Goal: Information Seeking & Learning: Learn about a topic

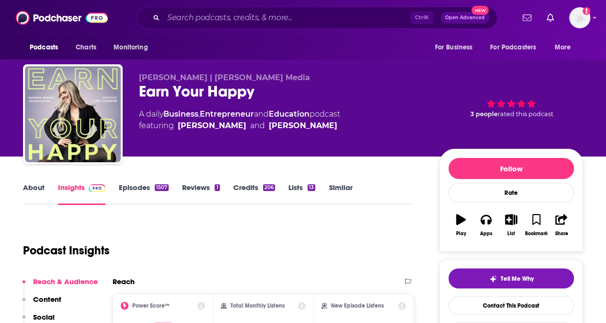
click at [190, 115] on link "Business" at bounding box center [180, 113] width 35 height 9
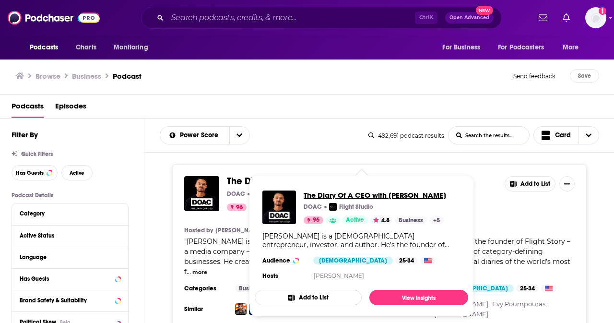
click at [322, 194] on span "The Diary Of A CEO with [PERSON_NAME]" at bounding box center [374, 194] width 142 height 9
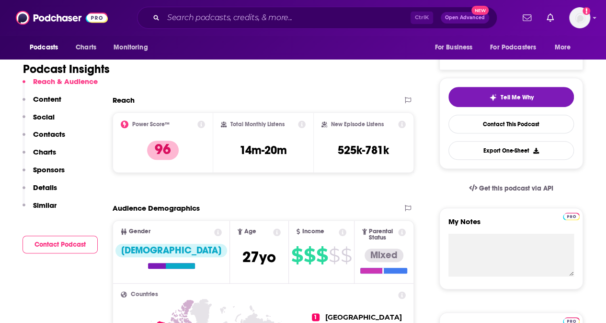
scroll to position [192, 0]
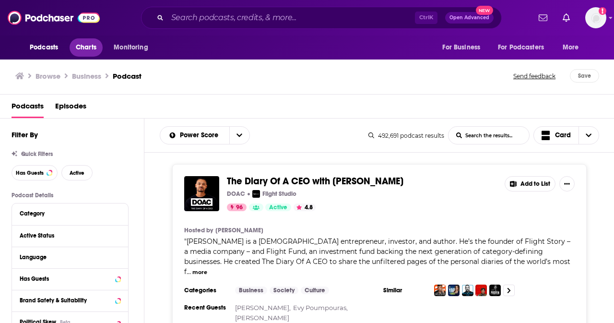
click at [93, 46] on span "Charts" at bounding box center [86, 47] width 21 height 13
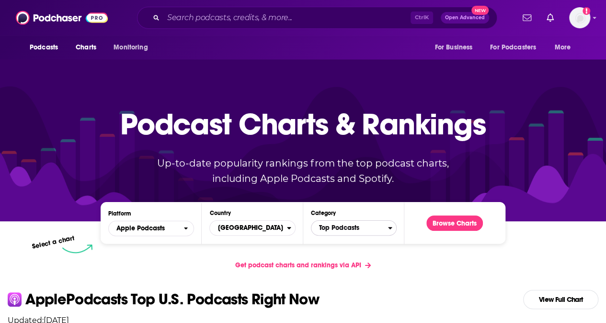
click at [390, 227] on icon "Categories" at bounding box center [390, 227] width 4 height 7
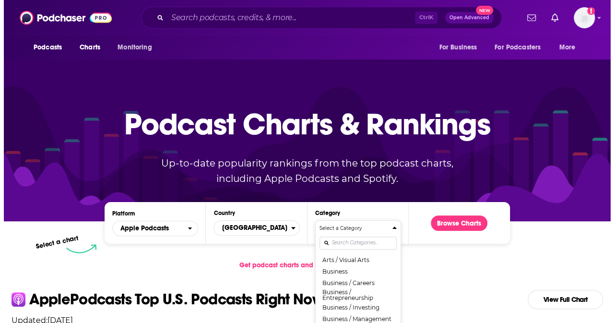
scroll to position [96, 0]
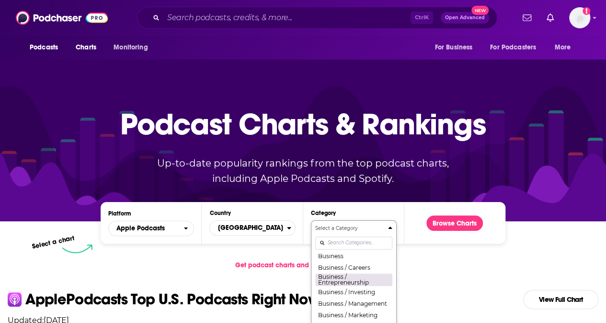
click at [363, 282] on button "Business / Entrepreneurship" at bounding box center [353, 279] width 77 height 13
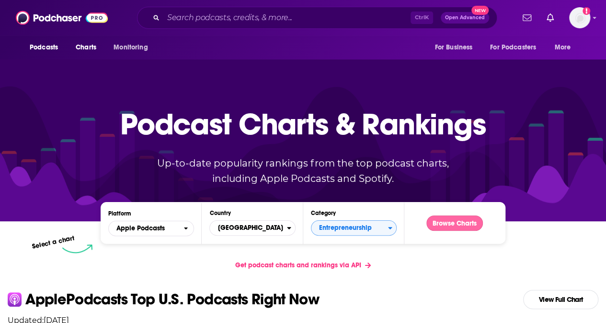
click at [444, 222] on button "Browse Charts" at bounding box center [455, 222] width 57 height 15
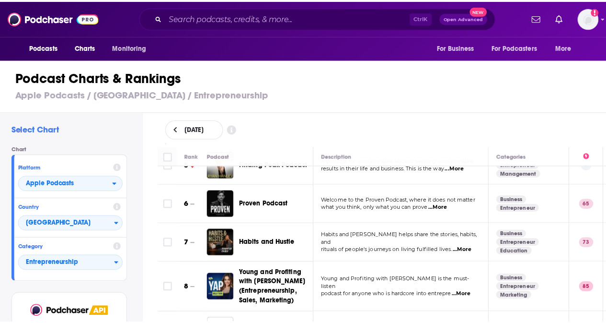
scroll to position [192, 0]
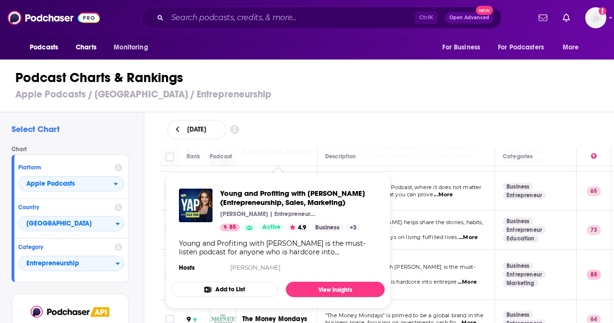
click at [265, 270] on section "Hosts [PERSON_NAME]" at bounding box center [278, 268] width 198 height 8
click at [292, 202] on span "Young and Profiting with [PERSON_NAME] (Entrepreneurship, Sales, Marketing)" at bounding box center [298, 197] width 157 height 18
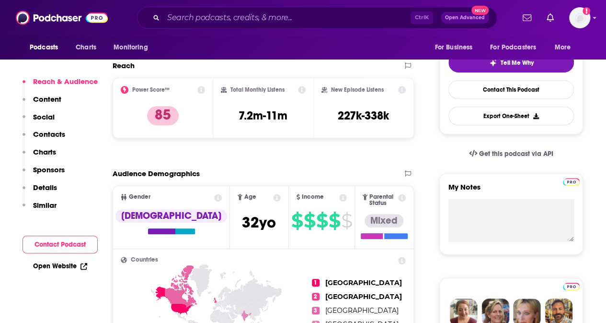
scroll to position [240, 0]
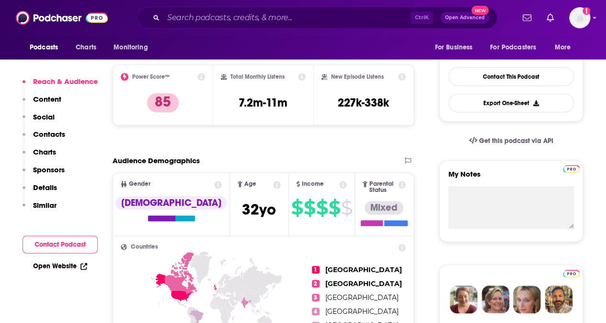
click at [43, 136] on p "Contacts" at bounding box center [49, 133] width 32 height 9
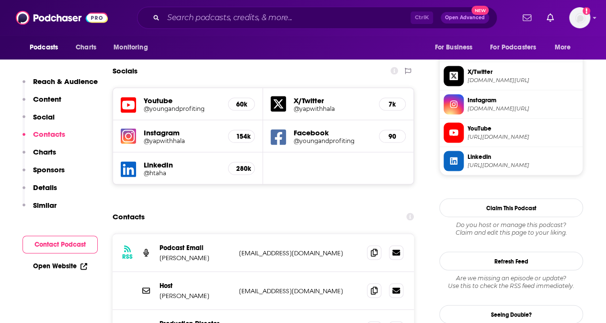
scroll to position [852, 0]
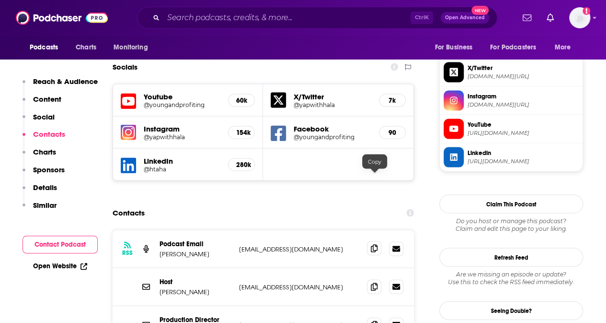
click at [375, 244] on icon at bounding box center [374, 248] width 7 height 8
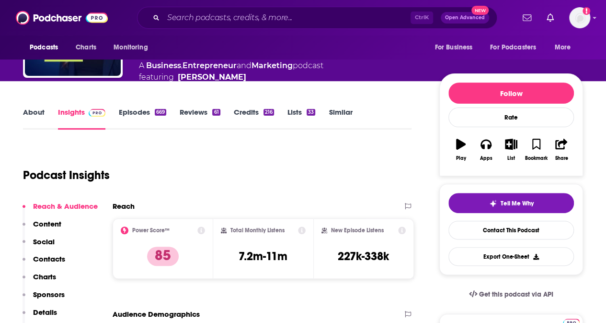
scroll to position [85, 0]
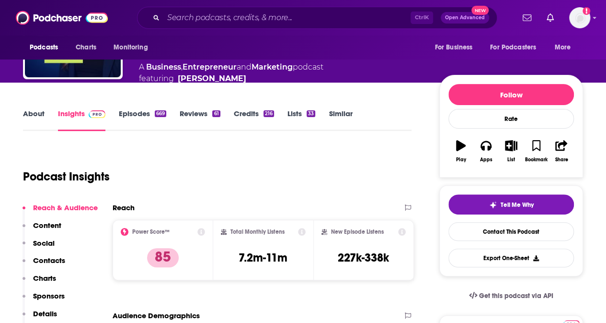
click at [120, 109] on link "Episodes 669" at bounding box center [142, 120] width 47 height 22
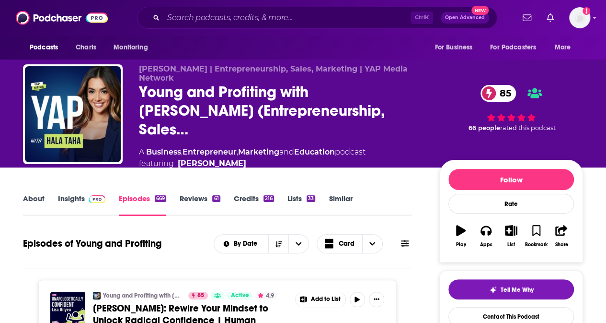
click at [75, 194] on link "Insights" at bounding box center [81, 205] width 47 height 22
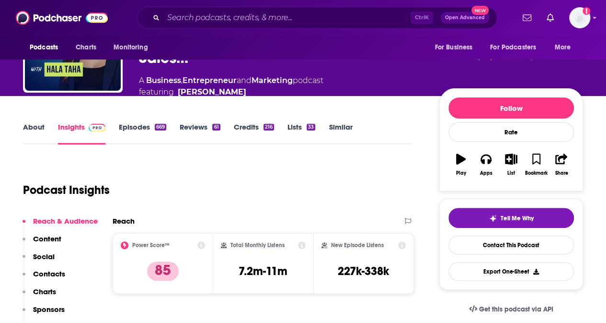
scroll to position [192, 0]
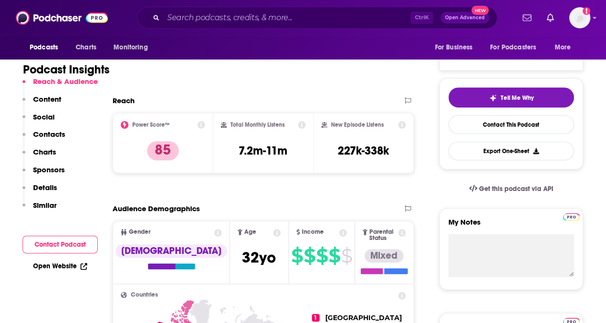
click at [52, 134] on p "Contacts" at bounding box center [49, 133] width 32 height 9
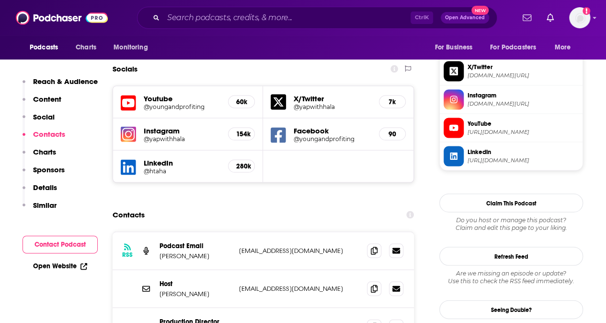
scroll to position [854, 0]
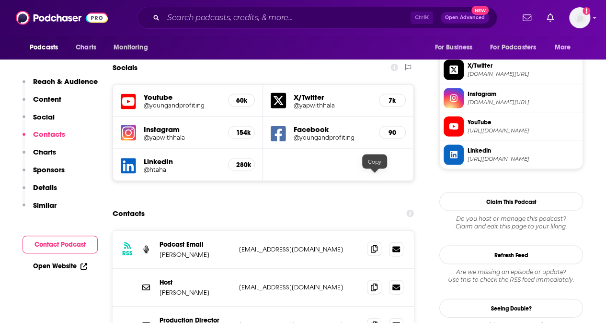
click at [375, 245] on icon at bounding box center [374, 249] width 7 height 8
click at [372, 282] on icon at bounding box center [374, 286] width 7 height 8
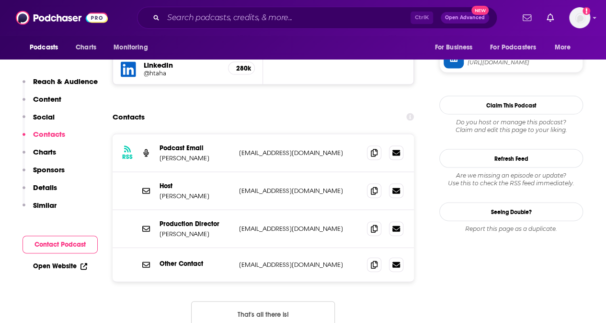
scroll to position [0, 0]
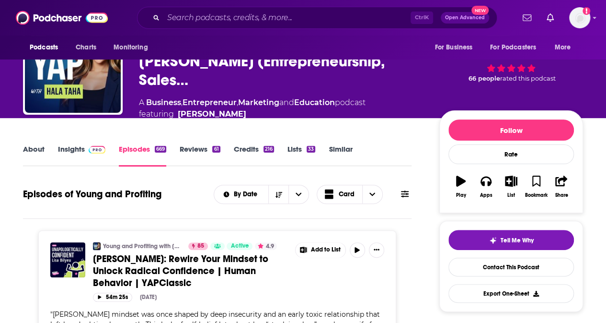
scroll to position [144, 0]
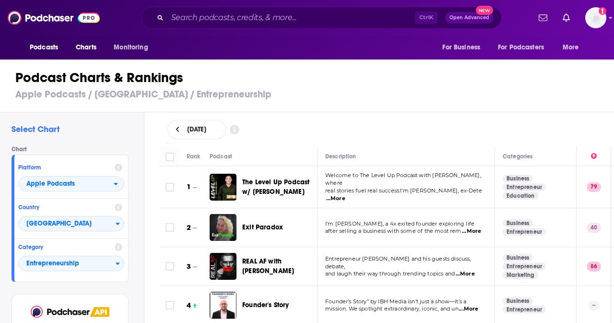
click at [458, 227] on span "...More" at bounding box center [471, 231] width 19 height 8
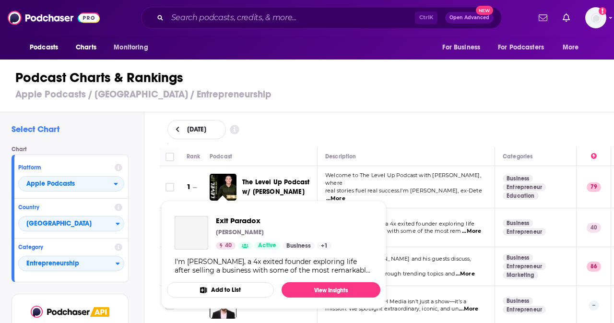
click at [229, 222] on span "Exit Paradox" at bounding box center [274, 220] width 116 height 9
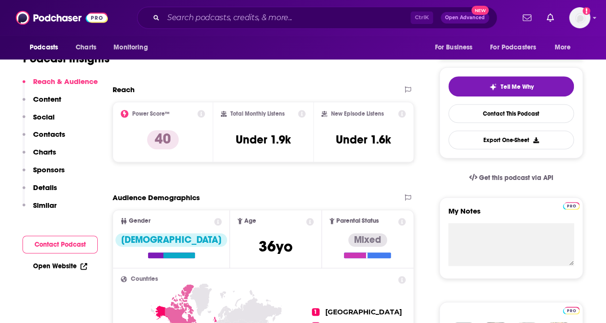
scroll to position [288, 0]
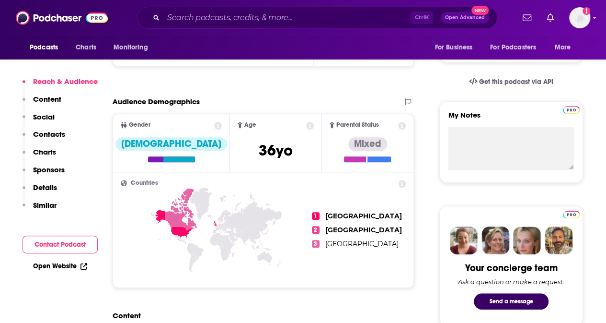
click at [52, 132] on p "Contacts" at bounding box center [49, 133] width 32 height 9
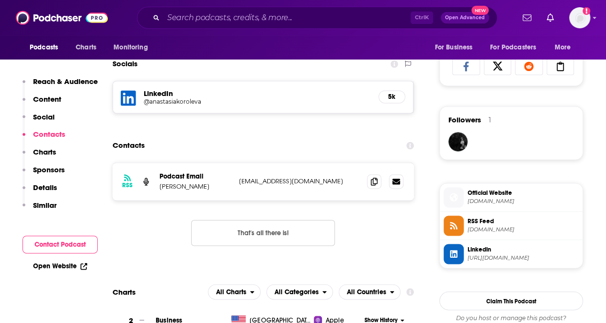
scroll to position [634, 0]
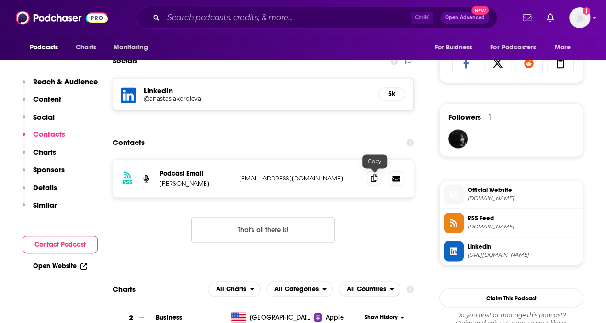
click at [376, 176] on icon at bounding box center [374, 178] width 7 height 8
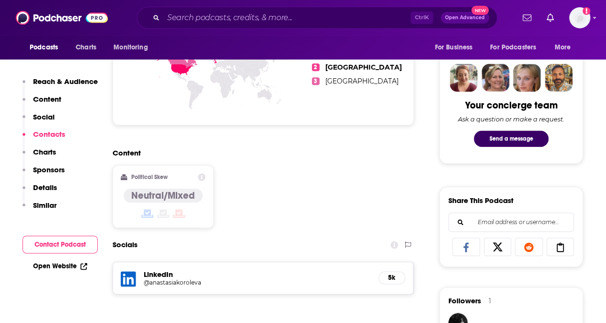
scroll to position [442, 0]
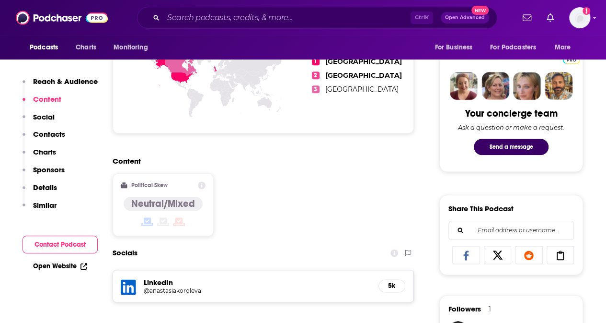
click at [165, 280] on h5 "LinkedIn" at bounding box center [257, 282] width 227 height 9
click at [167, 290] on h5 "@anastasiakoroleva" at bounding box center [220, 290] width 153 height 7
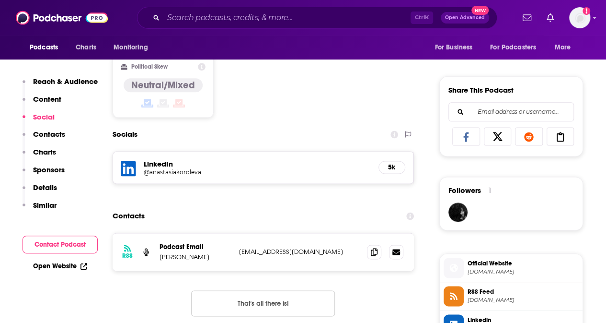
scroll to position [575, 0]
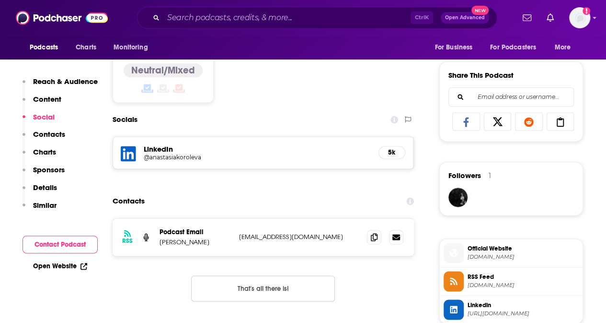
click at [51, 265] on link "Open Website" at bounding box center [60, 266] width 54 height 8
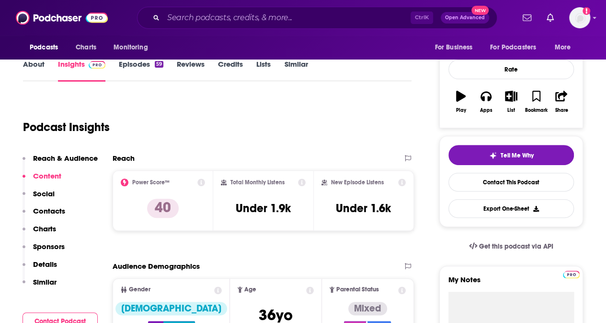
scroll to position [96, 0]
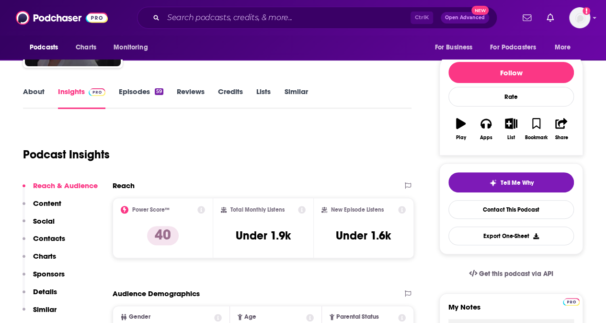
click at [57, 201] on p "Content" at bounding box center [47, 202] width 28 height 9
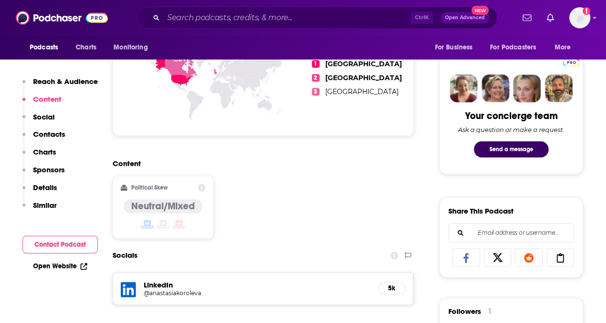
scroll to position [465, 0]
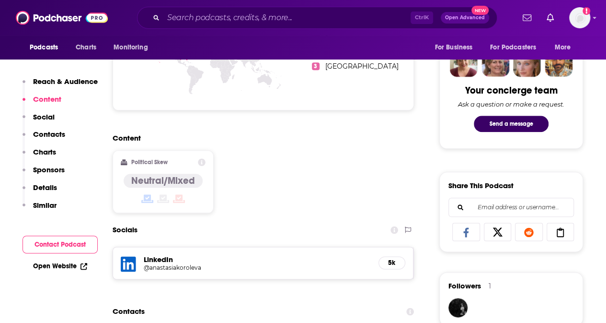
click at [76, 81] on p "Reach & Audience" at bounding box center [65, 81] width 65 height 9
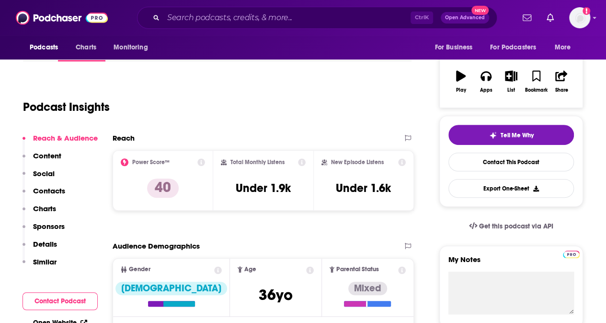
scroll to position [95, 0]
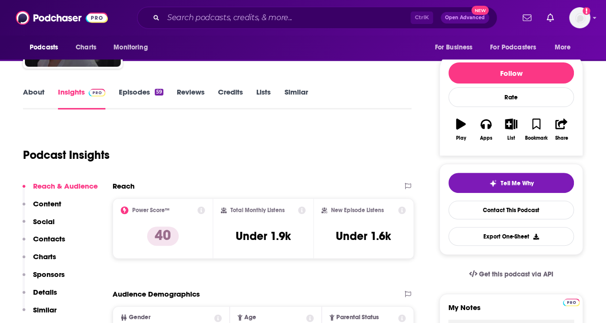
click at [136, 92] on link "Episodes 59" at bounding box center [141, 98] width 45 height 22
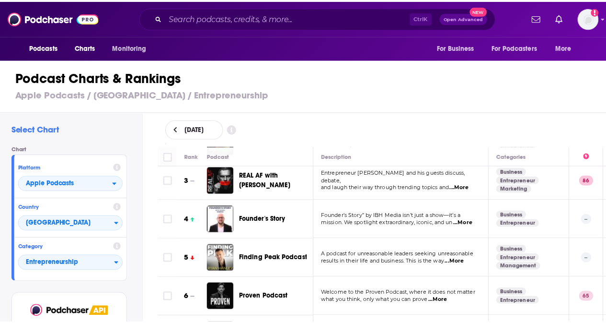
scroll to position [96, 0]
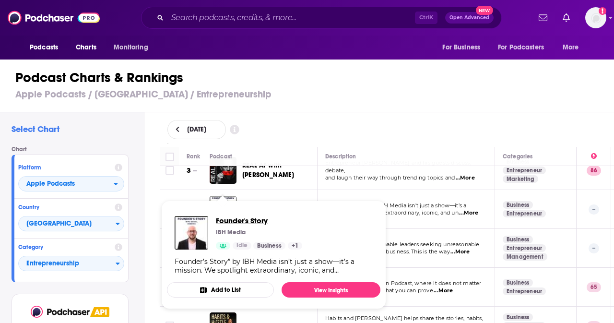
click at [227, 220] on span "Founder's Story" at bounding box center [259, 220] width 86 height 9
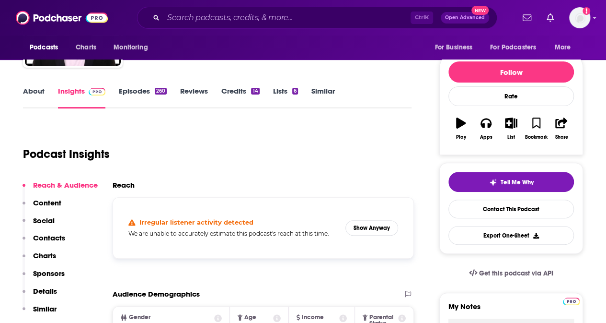
scroll to position [96, 0]
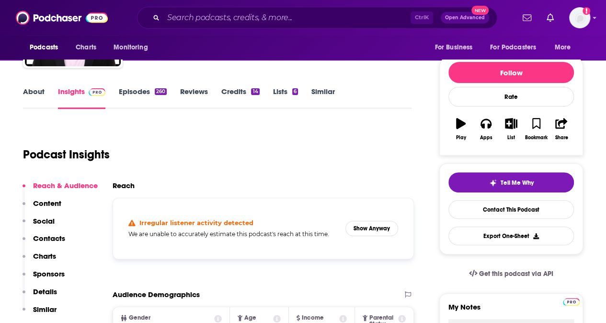
click at [136, 94] on link "Episodes 260" at bounding box center [143, 98] width 48 height 22
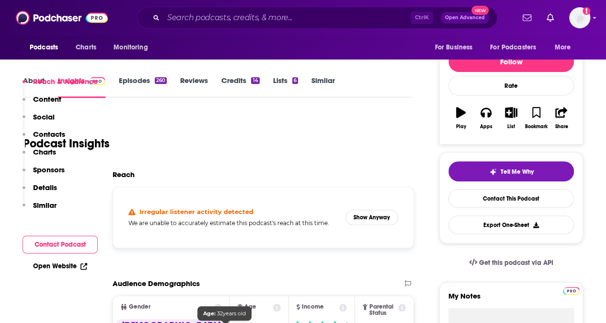
scroll to position [192, 0]
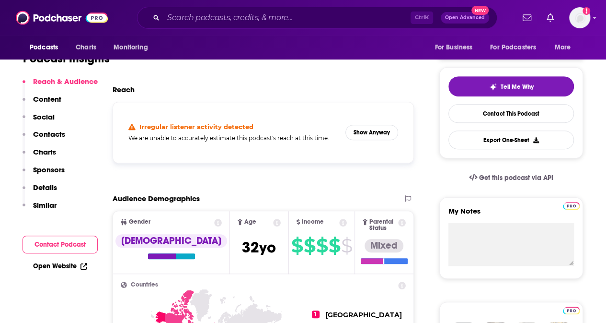
click at [58, 134] on p "Contacts" at bounding box center [49, 133] width 32 height 9
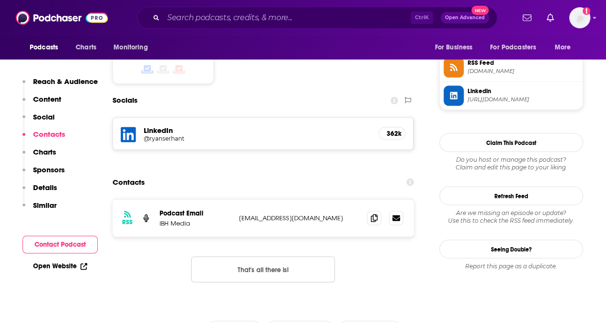
scroll to position [791, 0]
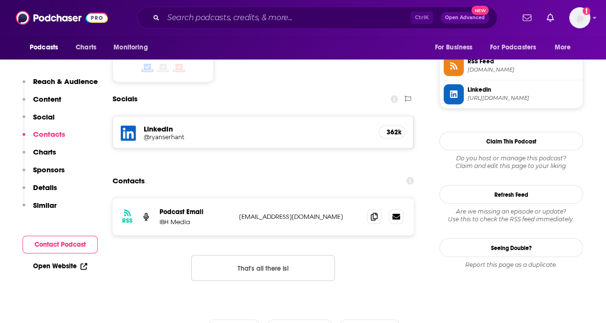
click at [161, 133] on h5 "@ryanserhant" at bounding box center [220, 136] width 153 height 7
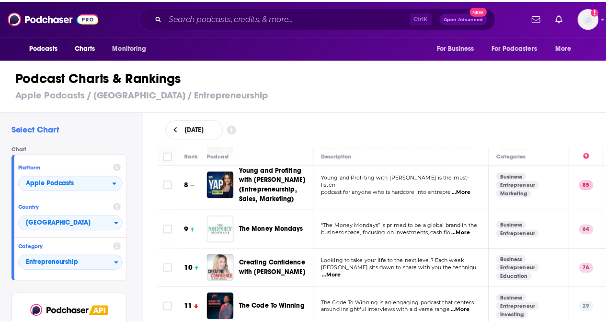
scroll to position [288, 0]
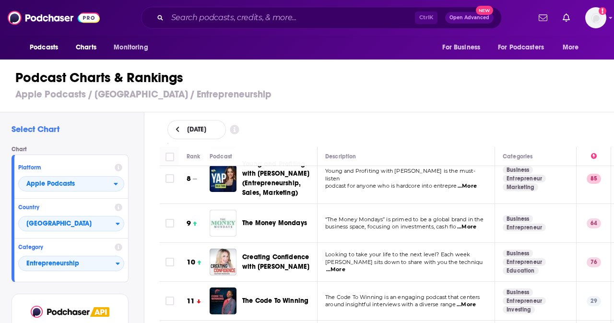
click at [343, 78] on h1 "Podcast Charts & Rankings" at bounding box center [310, 77] width 591 height 17
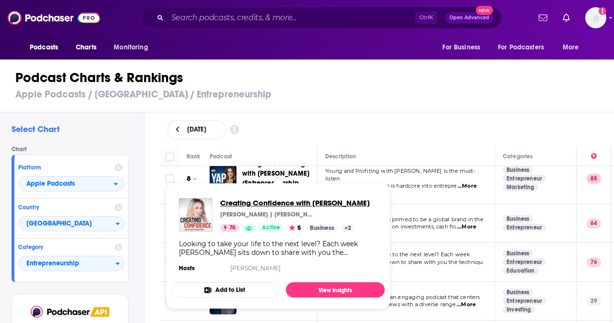
click at [290, 198] on span "Creating Confidence with [PERSON_NAME]" at bounding box center [295, 202] width 150 height 9
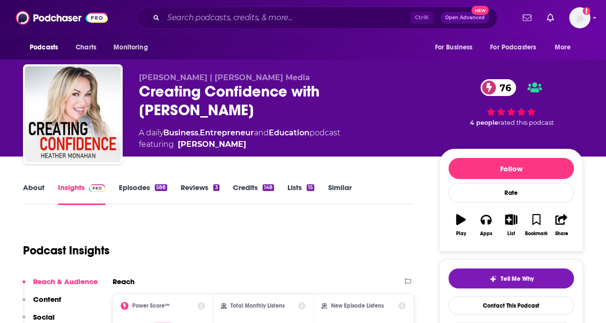
click at [38, 189] on link "About" at bounding box center [34, 194] width 22 height 22
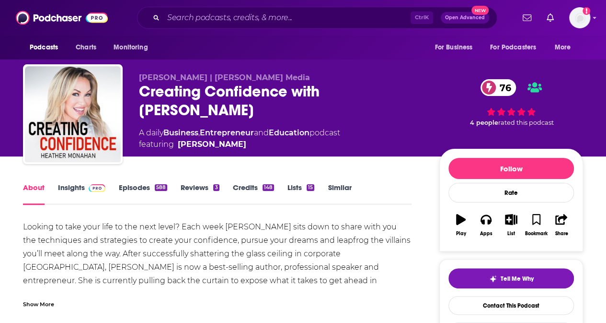
click at [129, 187] on link "Episodes 588" at bounding box center [143, 194] width 48 height 22
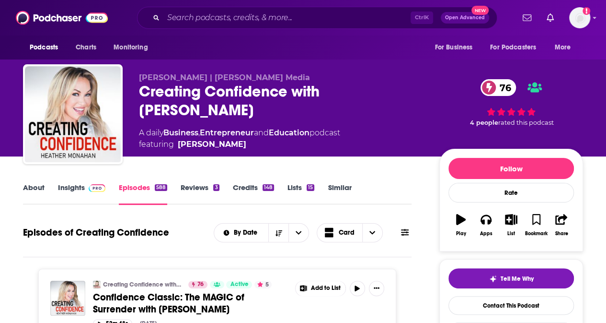
click at [35, 185] on link "About" at bounding box center [34, 194] width 22 height 22
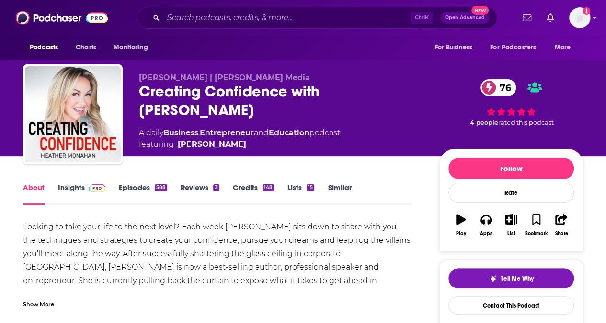
click at [69, 186] on link "Insights" at bounding box center [81, 194] width 47 height 22
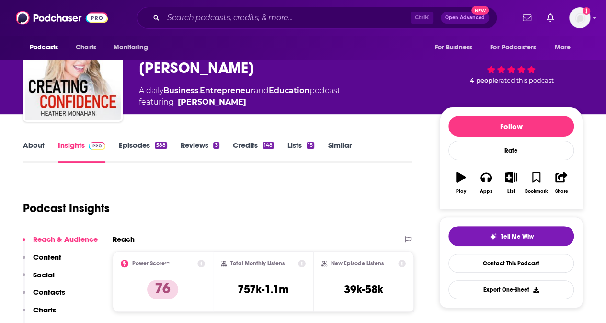
scroll to position [144, 0]
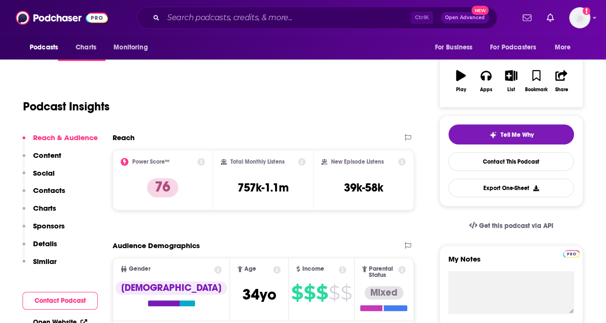
click at [51, 188] on p "Contacts" at bounding box center [49, 190] width 32 height 9
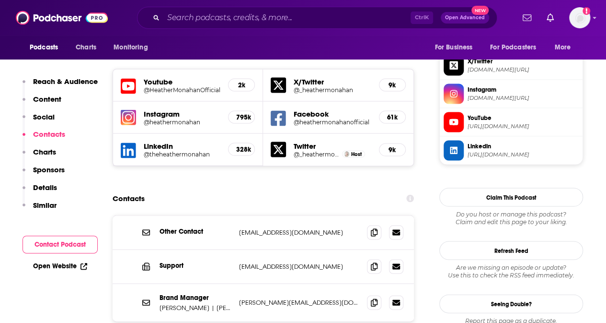
scroll to position [856, 0]
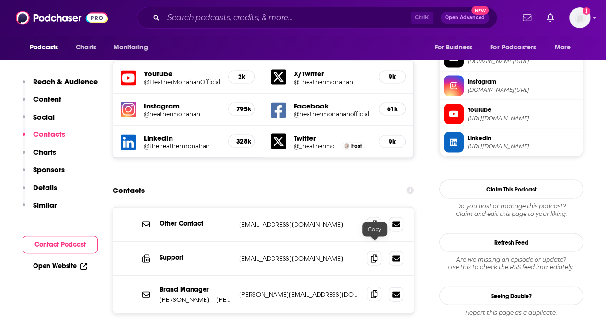
click at [374, 290] on icon at bounding box center [374, 294] width 7 height 8
click at [375, 254] on icon at bounding box center [374, 258] width 7 height 8
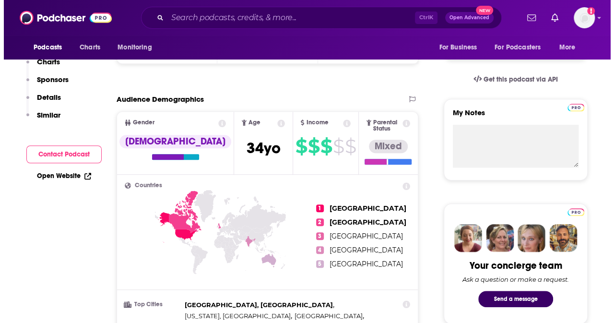
scroll to position [0, 0]
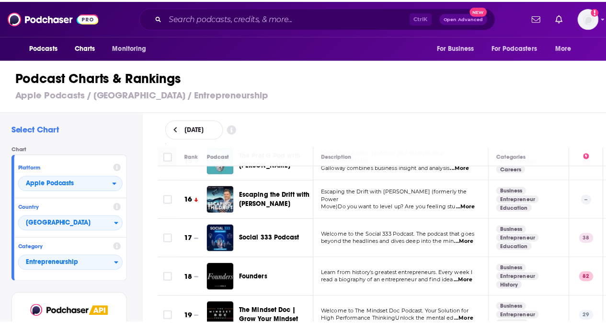
scroll to position [671, 0]
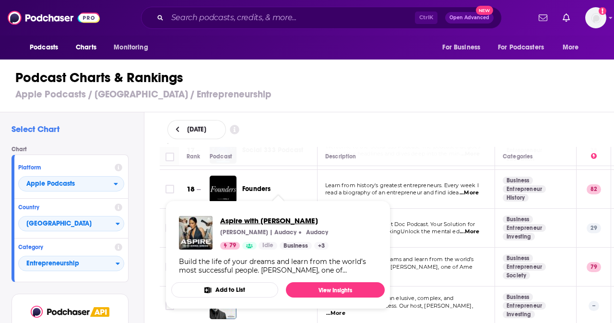
click at [261, 220] on span "Aspire with [PERSON_NAME]" at bounding box center [274, 220] width 108 height 9
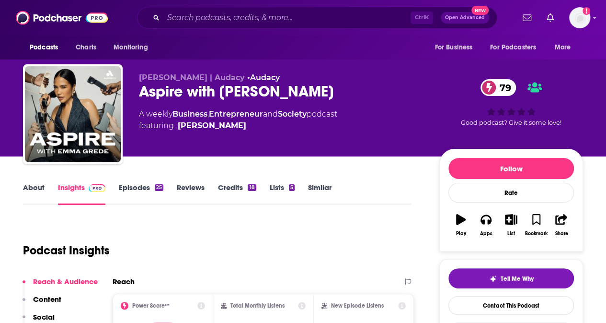
scroll to position [240, 0]
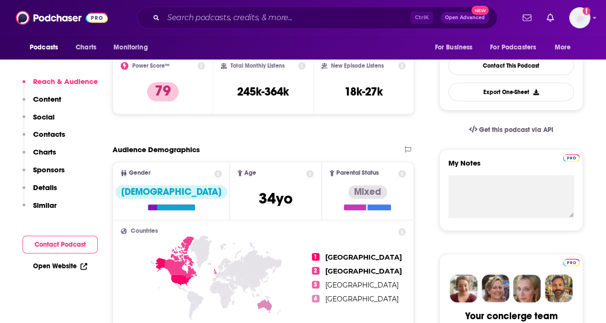
click at [51, 128] on button "Social" at bounding box center [39, 121] width 32 height 18
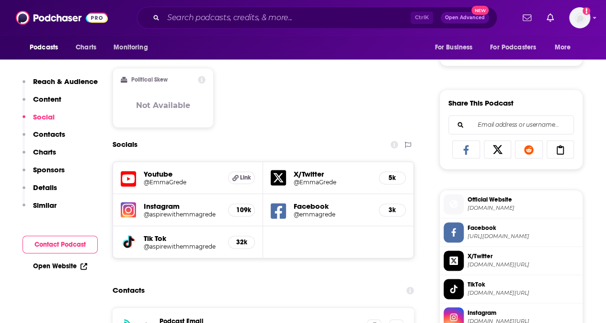
scroll to position [549, 0]
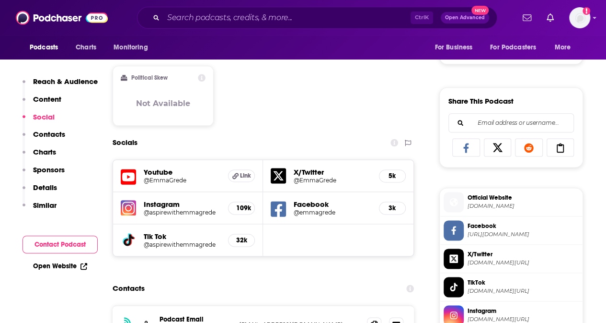
click at [52, 134] on p "Contacts" at bounding box center [49, 133] width 32 height 9
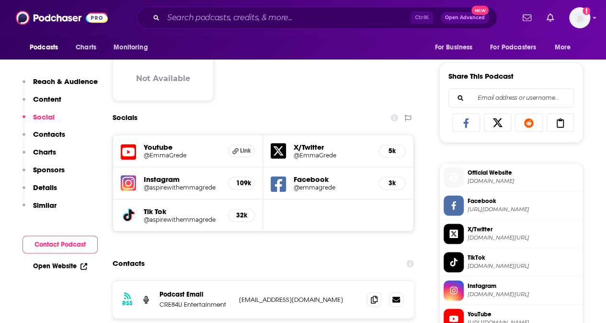
scroll to position [569, 0]
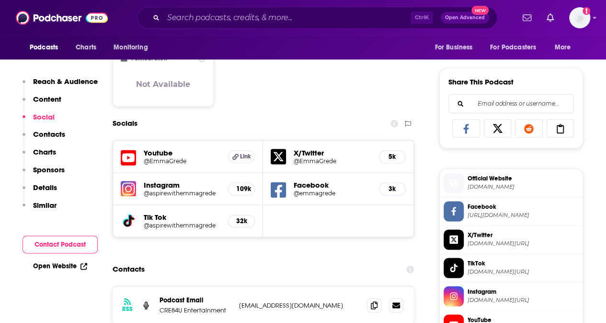
click at [169, 159] on h5 "@EmmaGrede" at bounding box center [182, 160] width 77 height 7
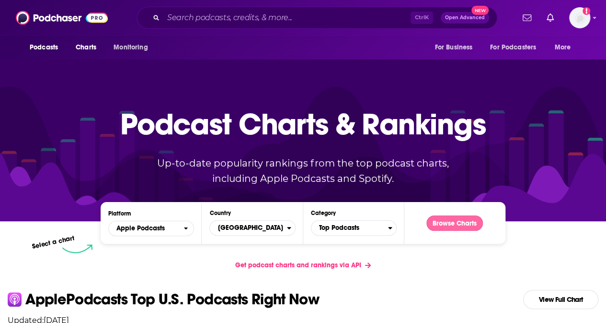
scroll to position [192, 0]
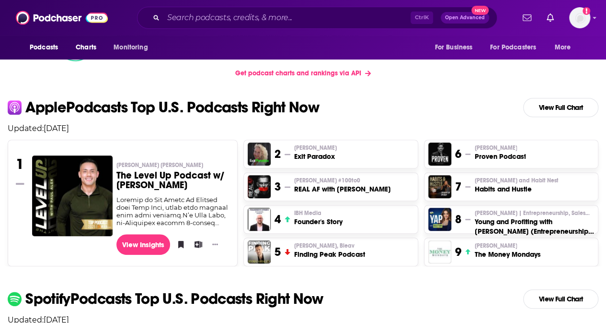
click at [458, 186] on h3 "Habits and Hustle" at bounding box center [517, 189] width 84 height 10
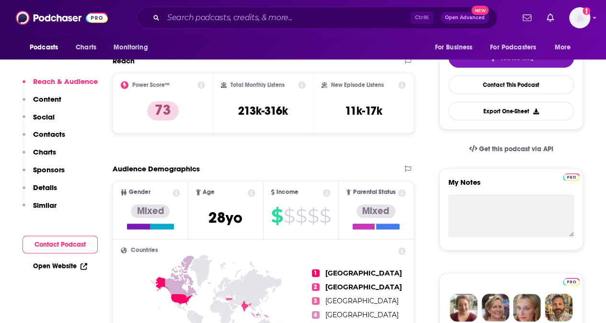
scroll to position [240, 0]
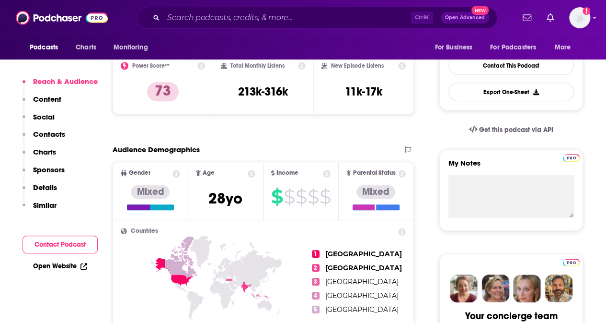
click at [51, 130] on p "Contacts" at bounding box center [49, 133] width 32 height 9
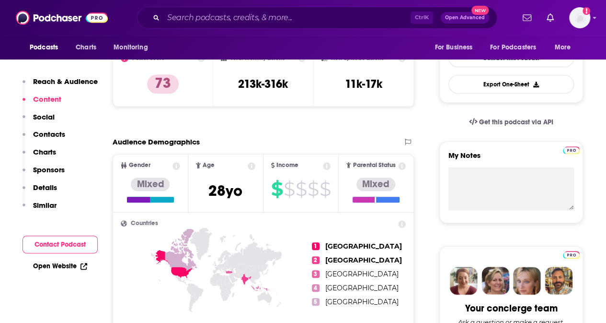
scroll to position [89, 0]
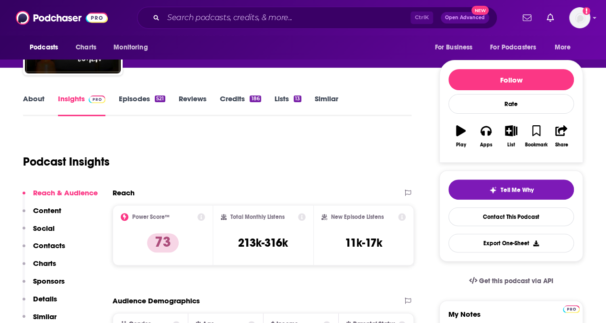
click at [41, 95] on link "About" at bounding box center [34, 105] width 22 height 22
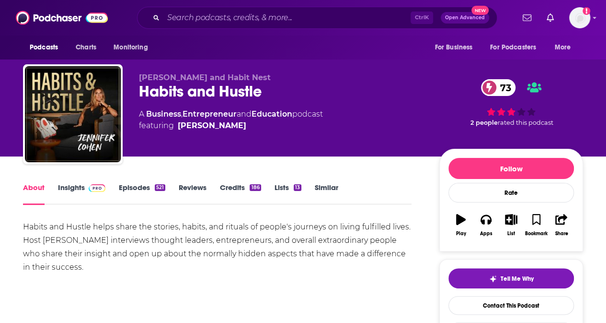
click at [132, 187] on link "Episodes 521" at bounding box center [142, 194] width 47 height 22
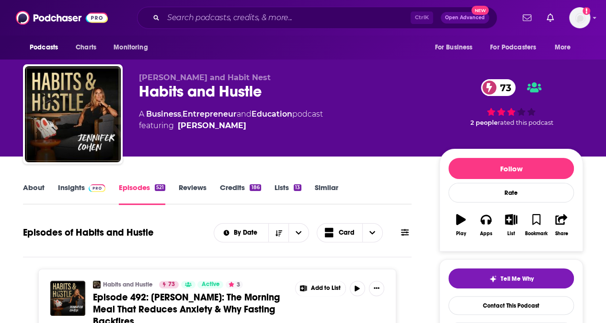
click at [67, 185] on link "Insights" at bounding box center [81, 194] width 47 height 22
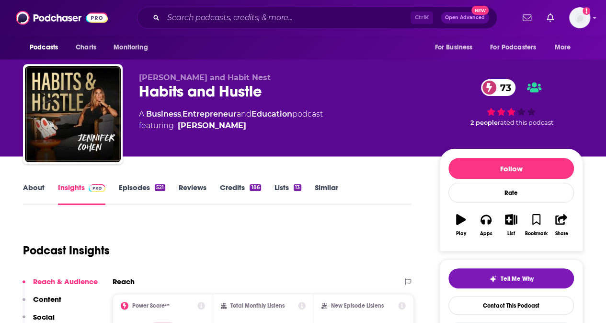
scroll to position [240, 0]
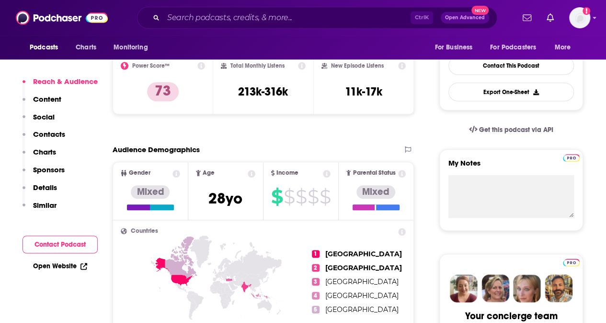
click at [46, 134] on p "Contacts" at bounding box center [49, 133] width 32 height 9
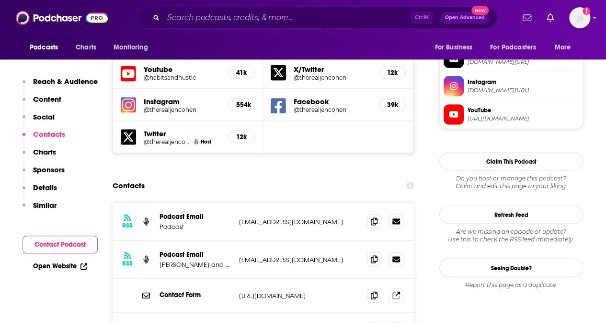
scroll to position [856, 0]
click at [374, 216] on icon at bounding box center [374, 220] width 7 height 8
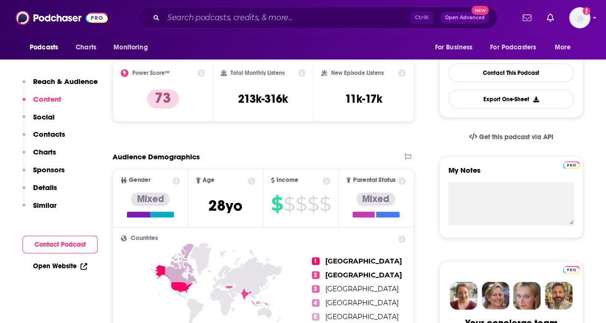
scroll to position [0, 0]
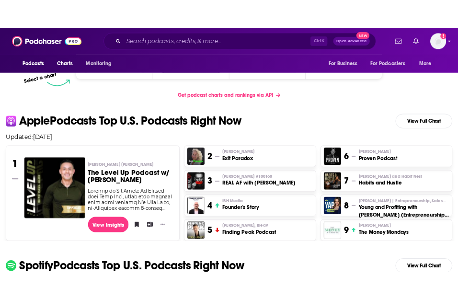
scroll to position [192, 0]
